Goal: Task Accomplishment & Management: Manage account settings

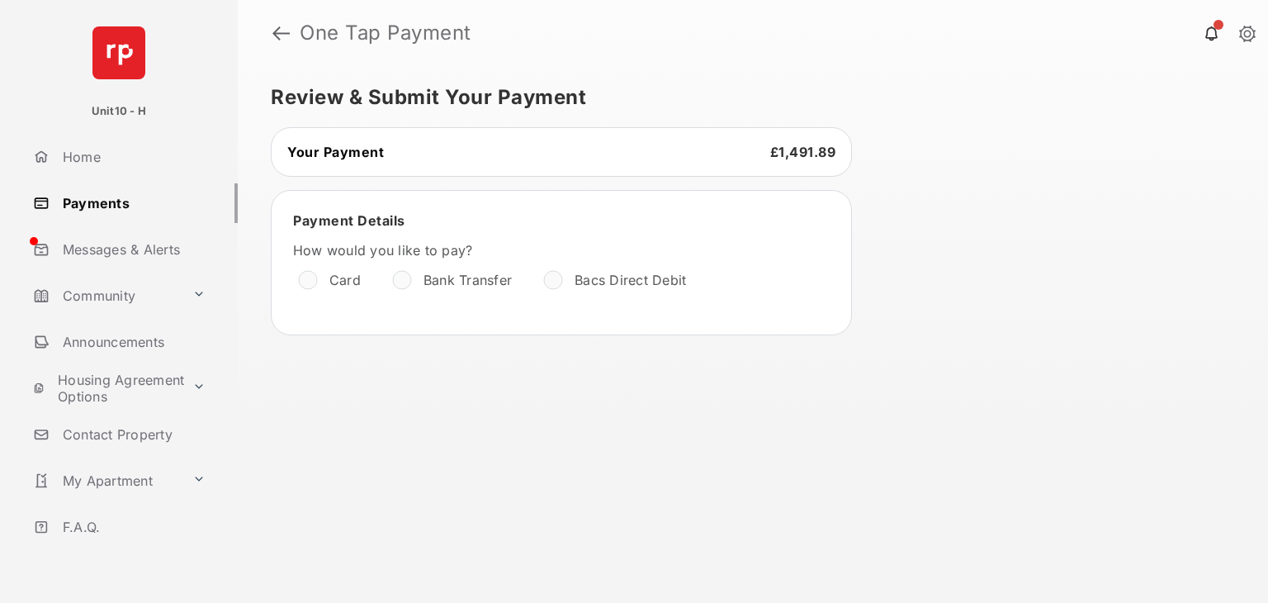
click at [84, 198] on link "Payments" at bounding box center [131, 203] width 211 height 40
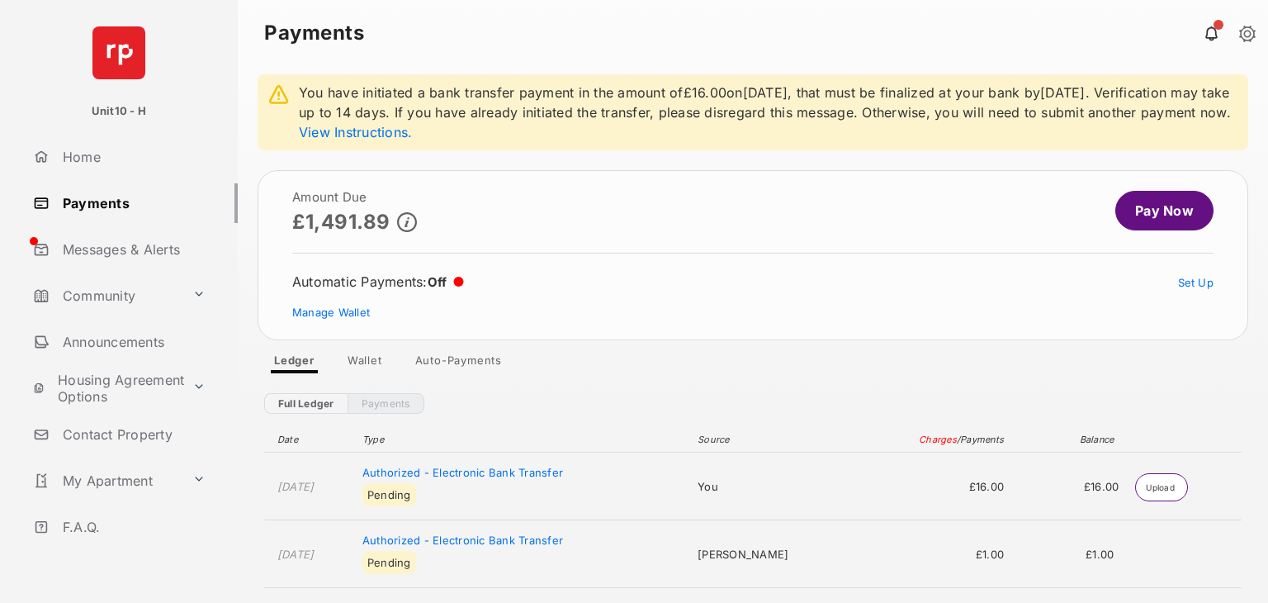
click at [483, 373] on link "Auto-Payments" at bounding box center [458, 363] width 113 height 20
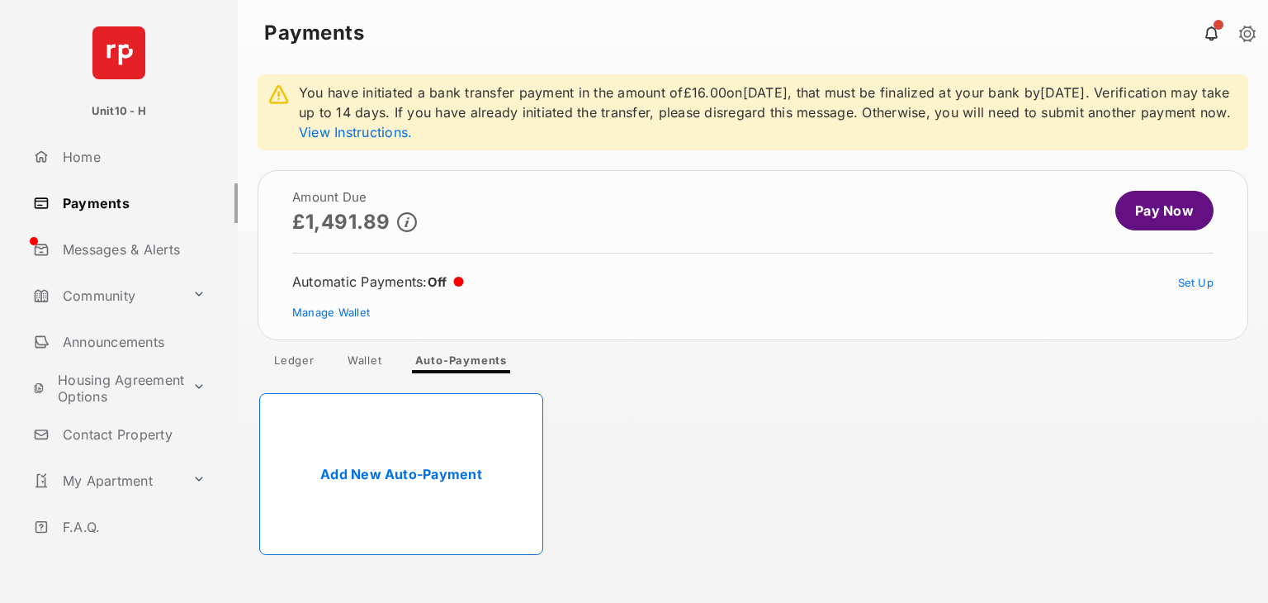
click at [364, 373] on link "Wallet" at bounding box center [364, 363] width 61 height 20
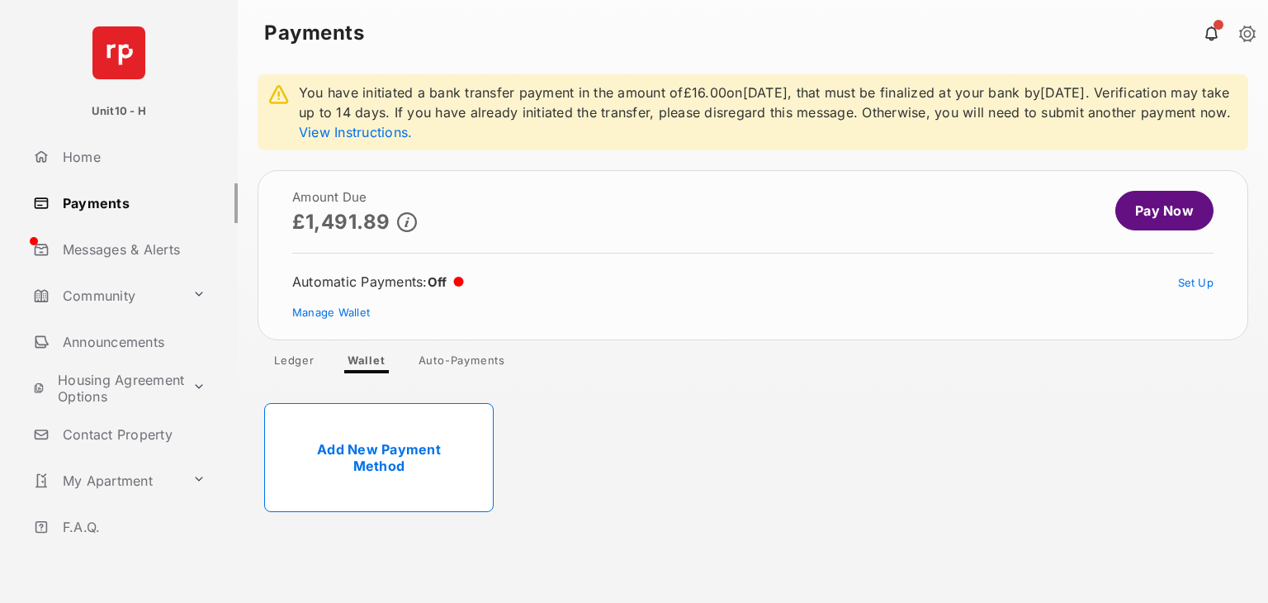
click at [372, 468] on link "Add New Payment Method" at bounding box center [379, 457] width 230 height 109
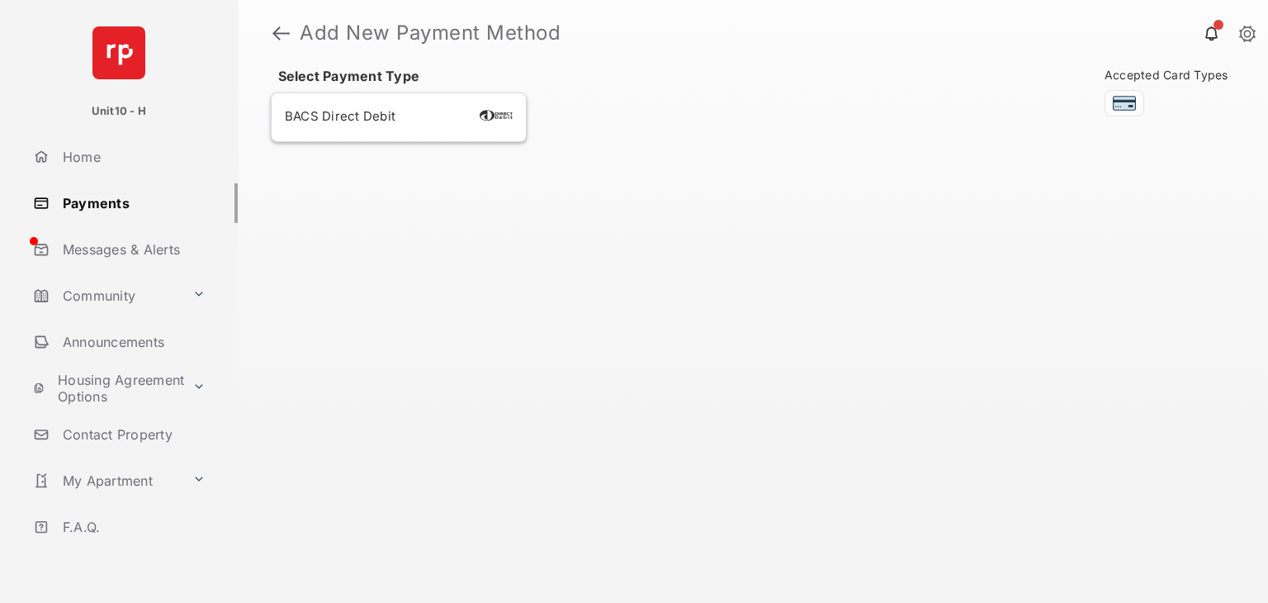
click at [444, 120] on div "BACS Direct Debit" at bounding box center [399, 117] width 228 height 21
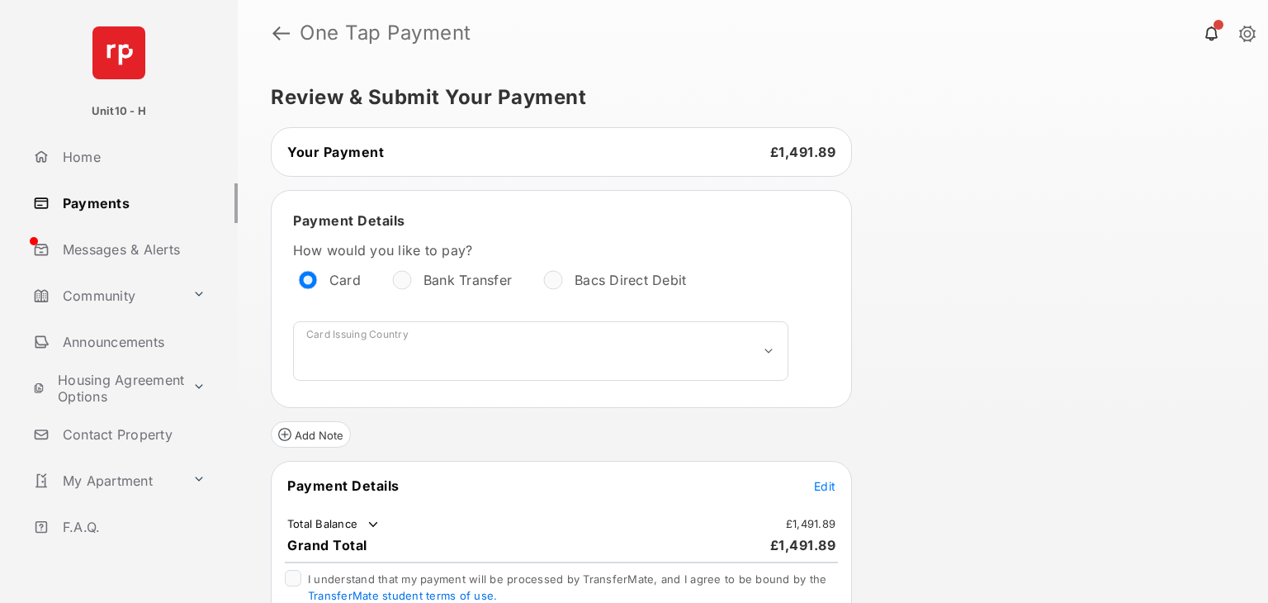
click at [126, 199] on link "Payments" at bounding box center [131, 203] width 211 height 40
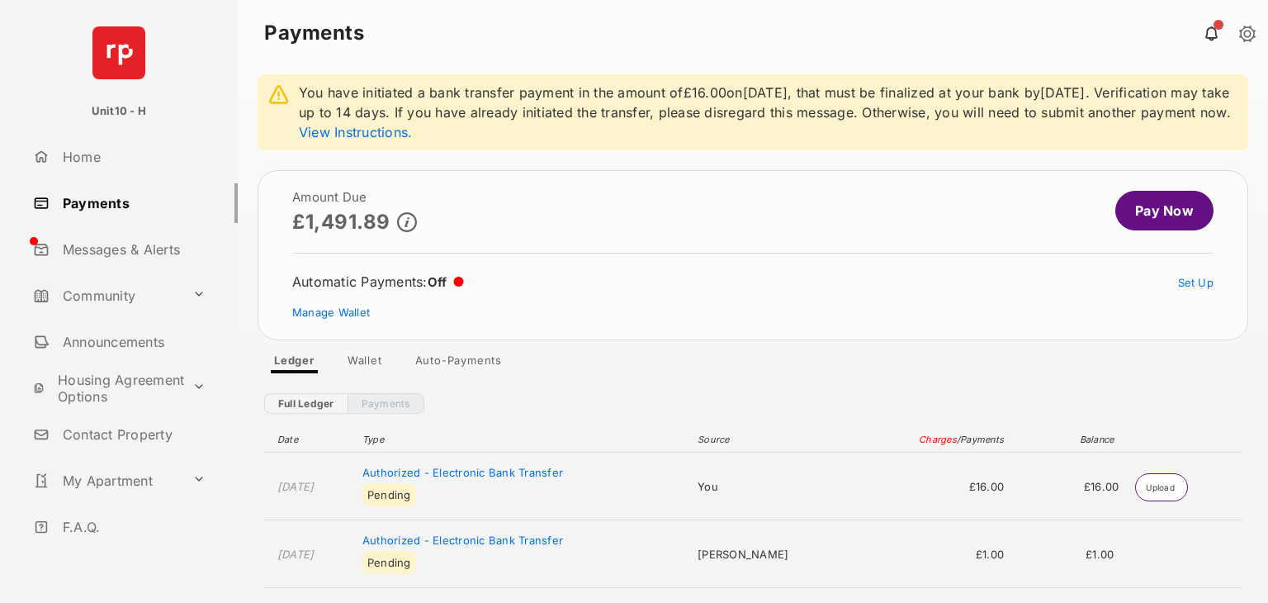
click at [486, 373] on link "Auto-Payments" at bounding box center [458, 363] width 113 height 20
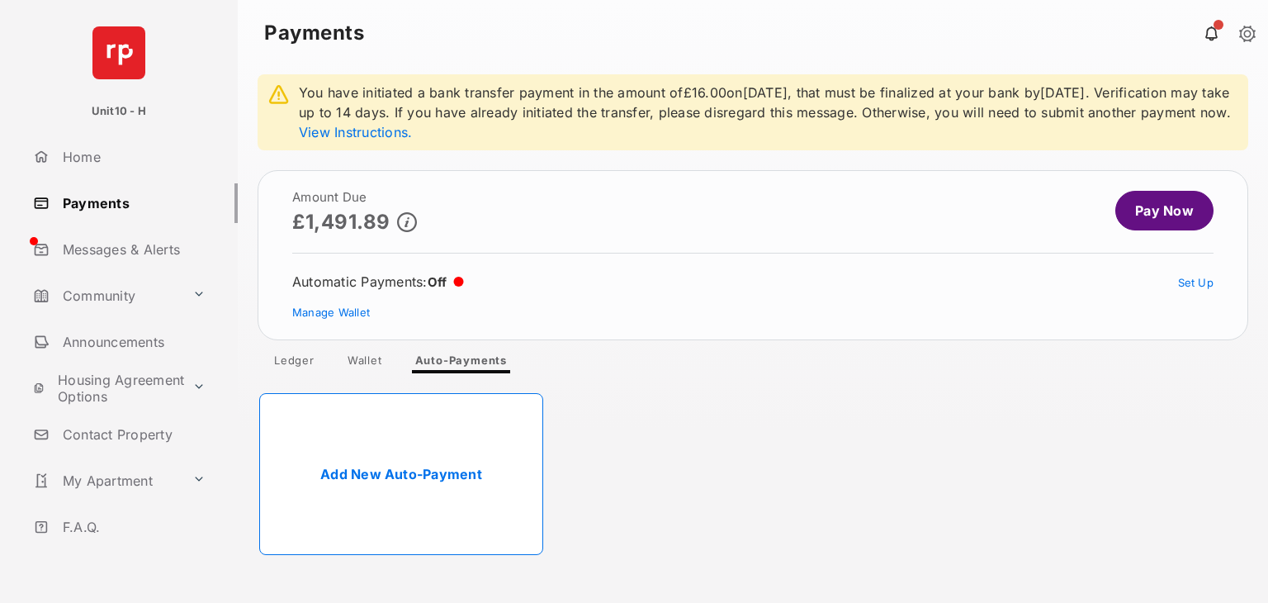
click at [375, 373] on link "Wallet" at bounding box center [364, 363] width 61 height 20
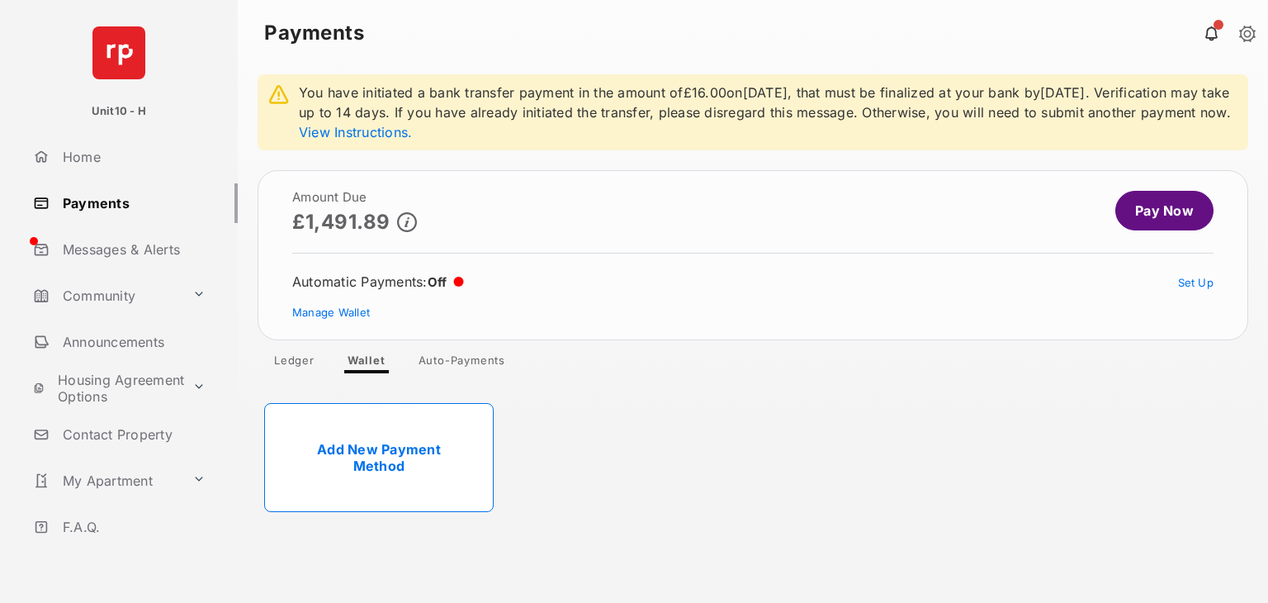
click at [434, 512] on link "Add New Payment Method" at bounding box center [379, 457] width 230 height 109
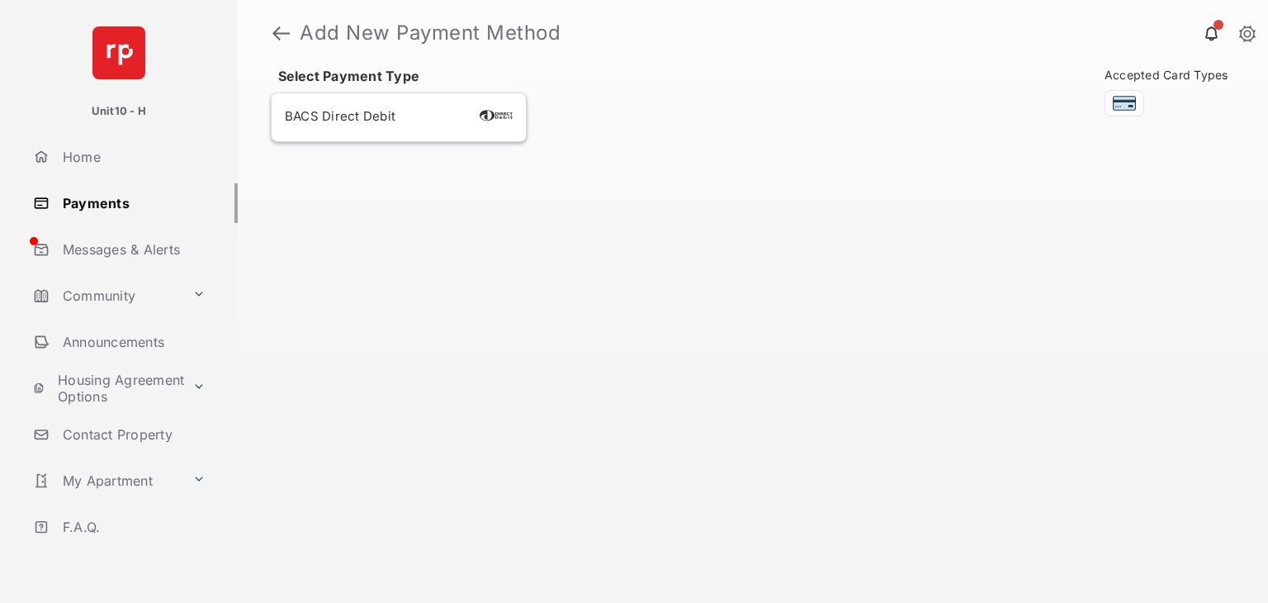
click at [395, 121] on span "BACS Direct Debit" at bounding box center [340, 116] width 111 height 16
